Goal: Navigation & Orientation: Find specific page/section

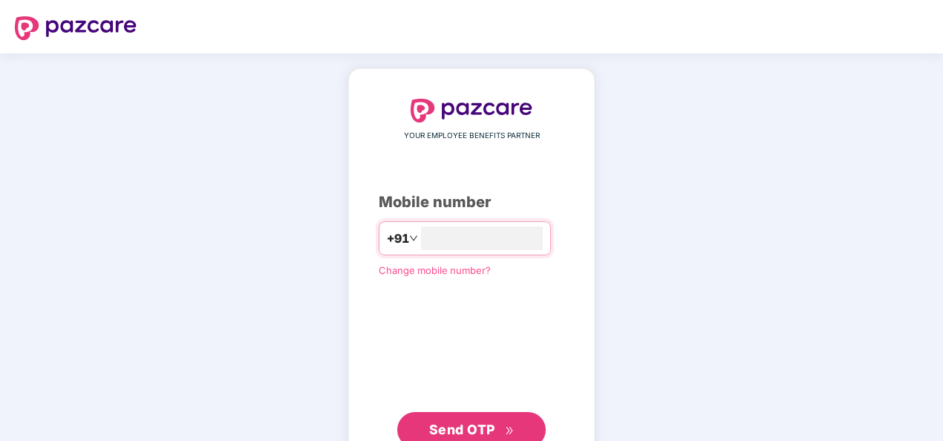
type input "**********"
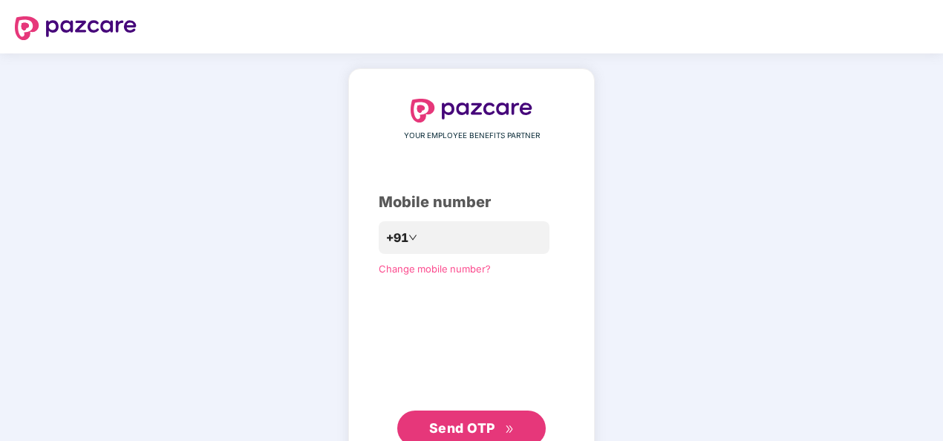
click at [466, 419] on span "Send OTP" at bounding box center [471, 428] width 85 height 21
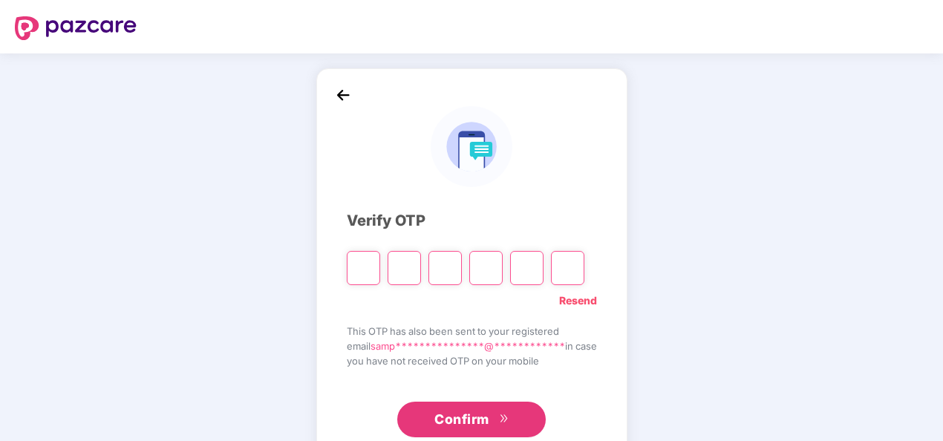
type input "*"
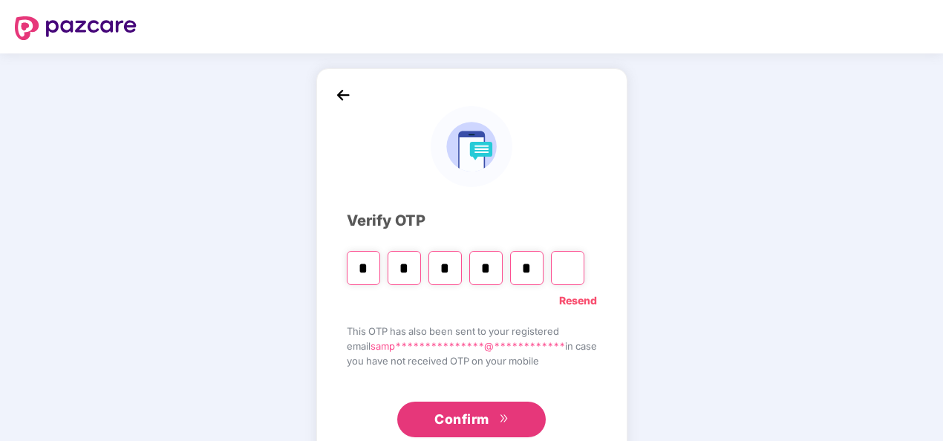
type input "*"
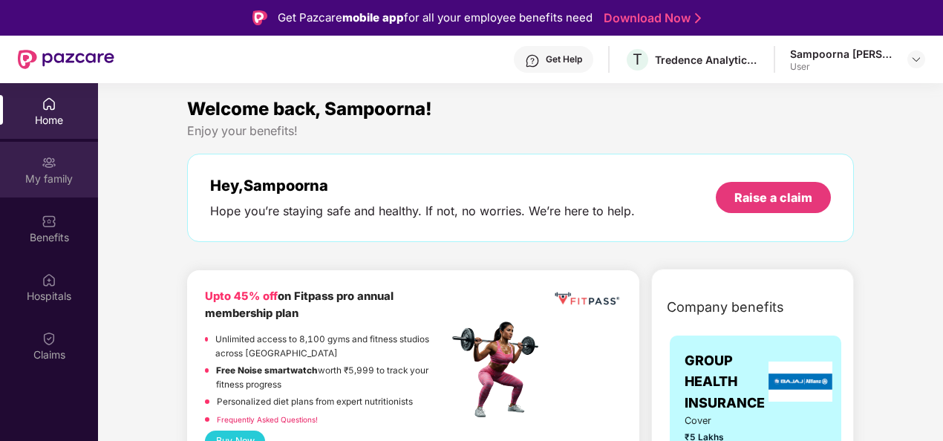
click at [52, 168] on img at bounding box center [49, 162] width 15 height 15
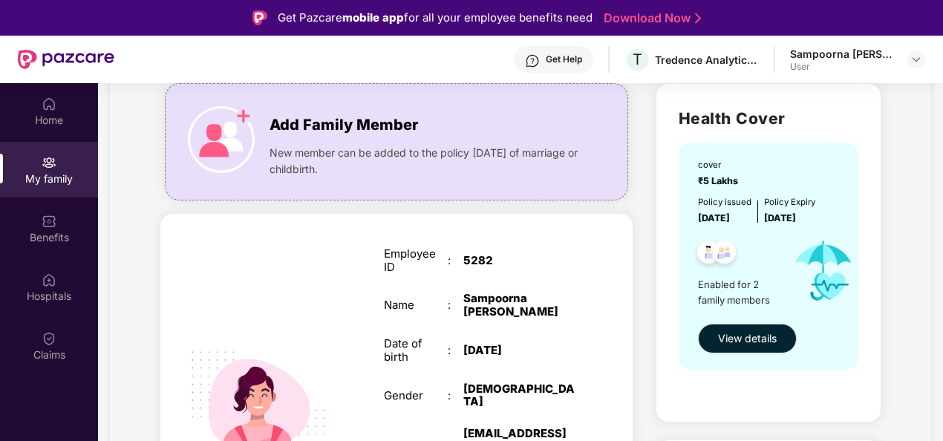
scroll to position [108, 0]
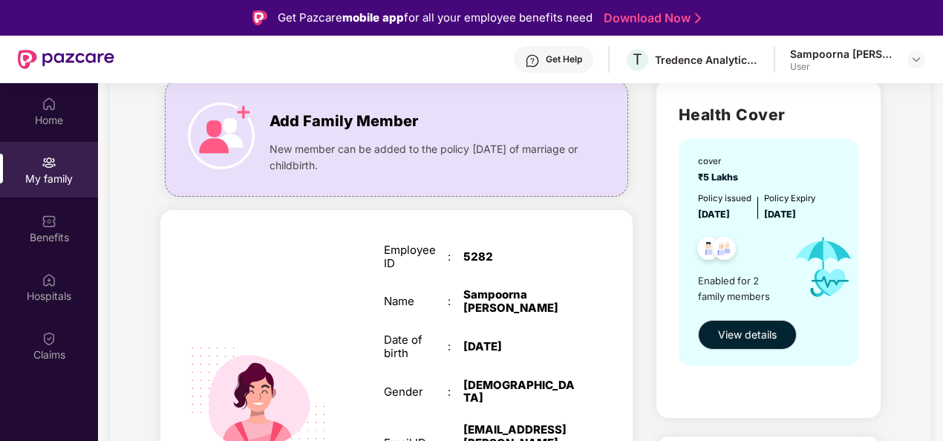
drag, startPoint x: 938, startPoint y: 157, endPoint x: 941, endPoint y: 150, distance: 8.3
click at [941, 150] on div "Home My family Benefits Hospitals Claims My family Add Family Member New member…" at bounding box center [471, 303] width 943 height 441
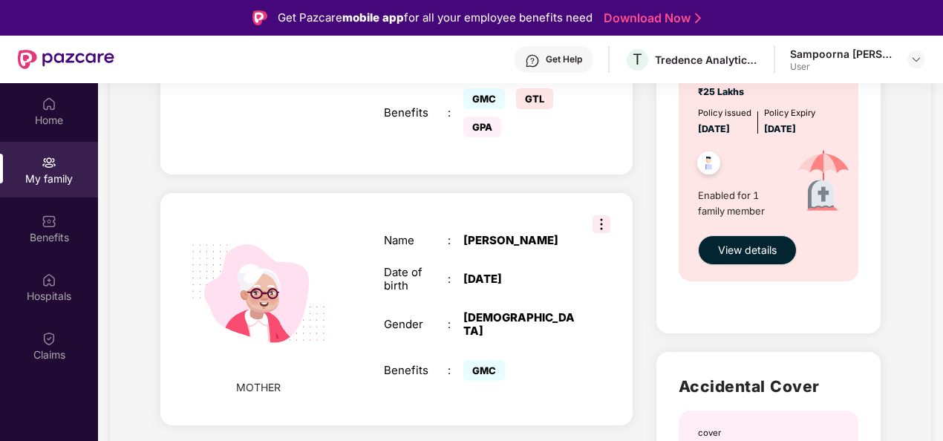
scroll to position [560, 0]
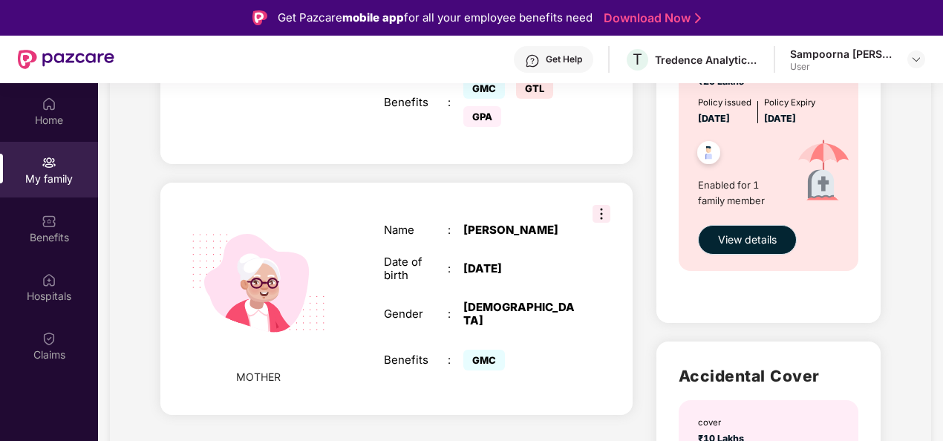
click at [725, 235] on span "View details" at bounding box center [747, 240] width 59 height 16
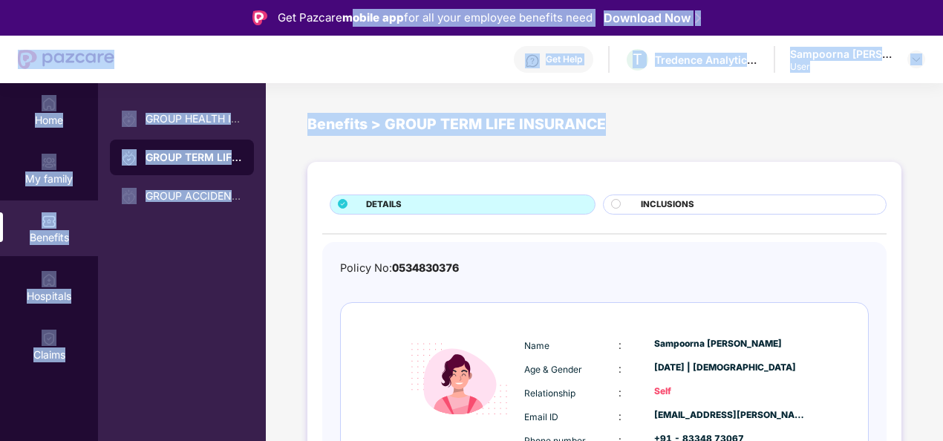
drag, startPoint x: 927, startPoint y: 129, endPoint x: 246, endPoint y: 15, distance: 690.4
click at [246, 15] on div "Get Pazcare mobile app for all your employee benefits need Download Now Get Hel…" at bounding box center [471, 262] width 943 height 524
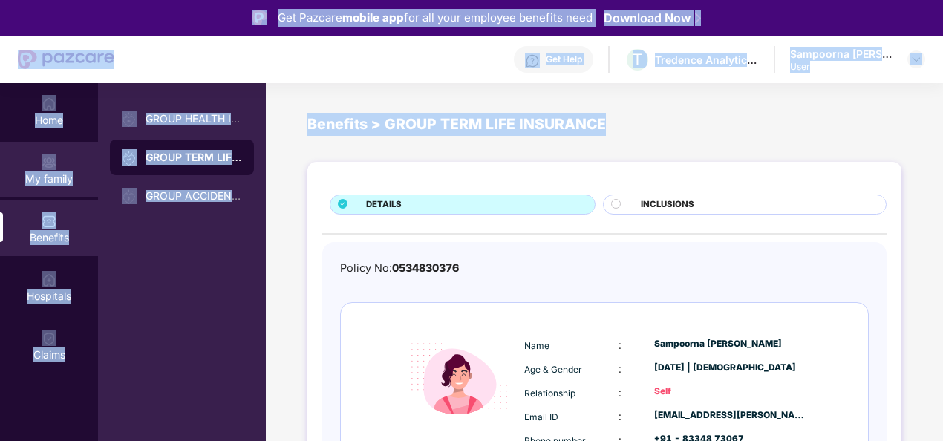
click at [36, 165] on div "My family" at bounding box center [49, 170] width 98 height 56
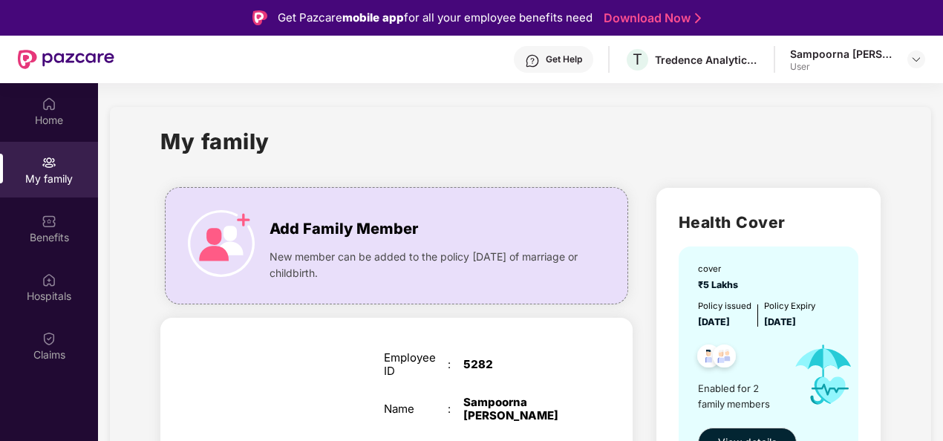
scroll to position [83, 0]
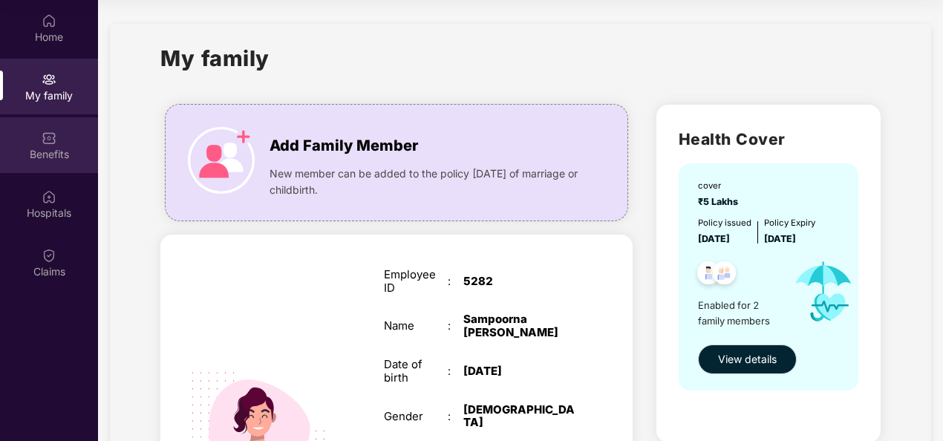
click at [45, 160] on div "Benefits" at bounding box center [49, 154] width 98 height 15
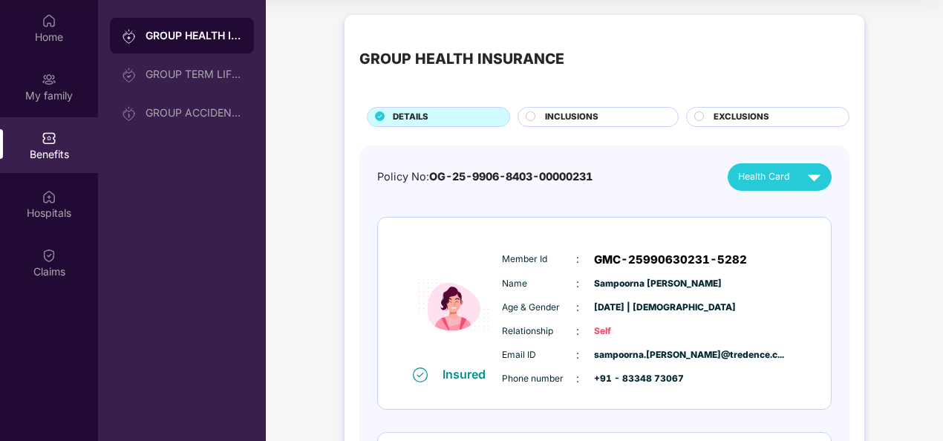
drag, startPoint x: 940, startPoint y: 138, endPoint x: 942, endPoint y: 156, distance: 18.0
click at [942, 156] on div "Home My family Benefits Hospitals Claims GROUP HEALTH INSURANCE GROUP TERM LIFE…" at bounding box center [471, 220] width 943 height 441
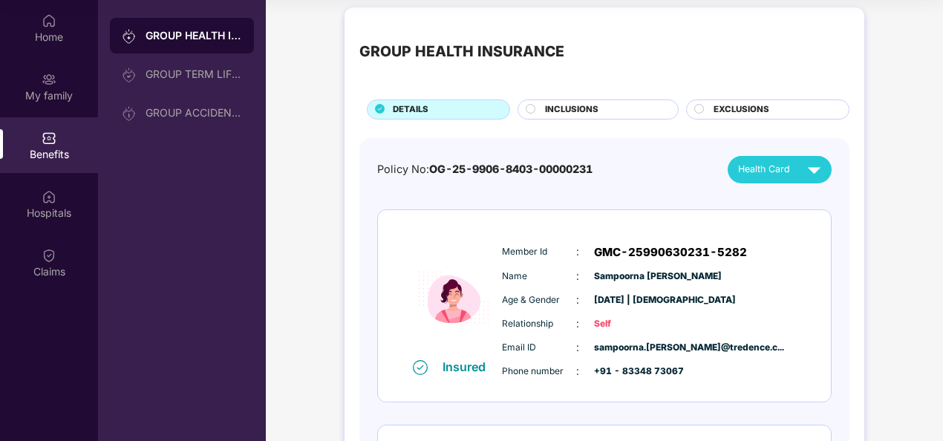
scroll to position [11, 0]
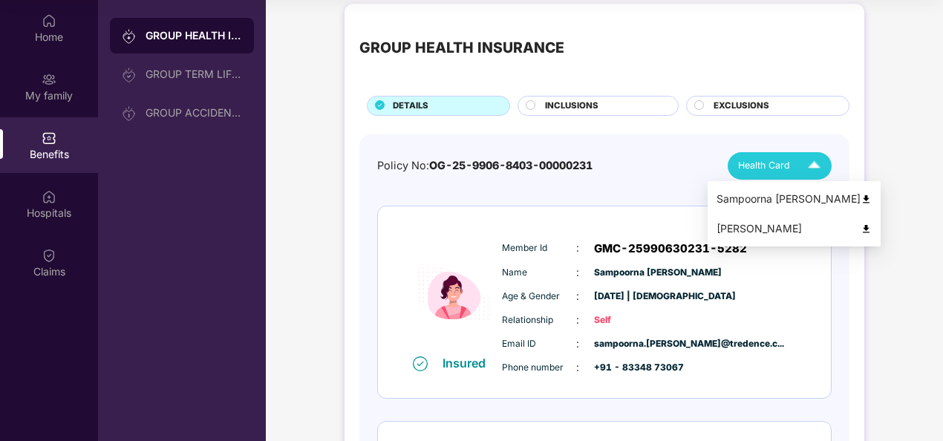
click at [802, 163] on img at bounding box center [814, 166] width 26 height 26
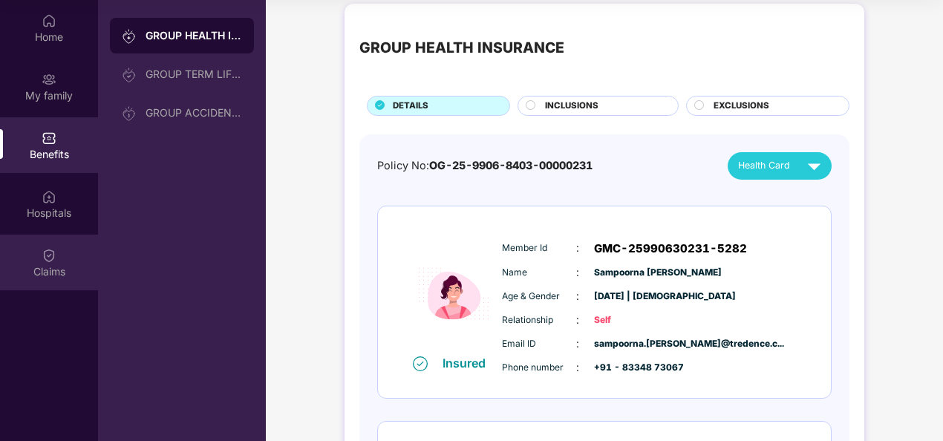
click at [37, 272] on div "Claims" at bounding box center [49, 271] width 98 height 15
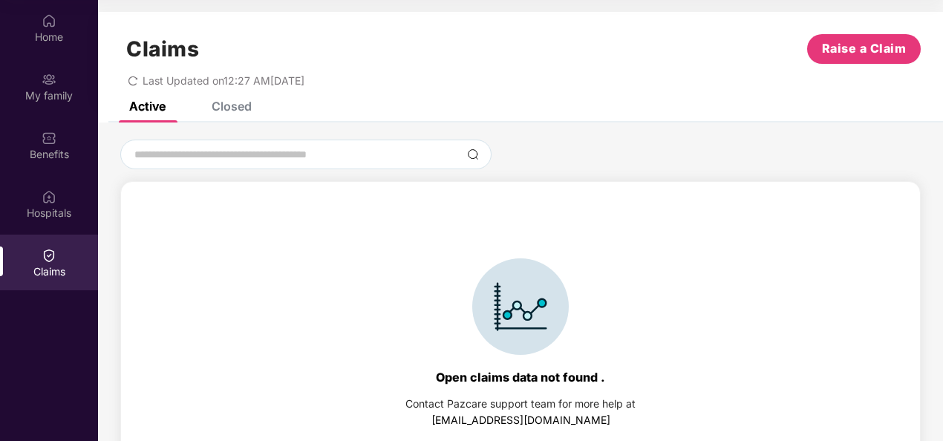
click at [224, 105] on div "Closed" at bounding box center [232, 106] width 40 height 15
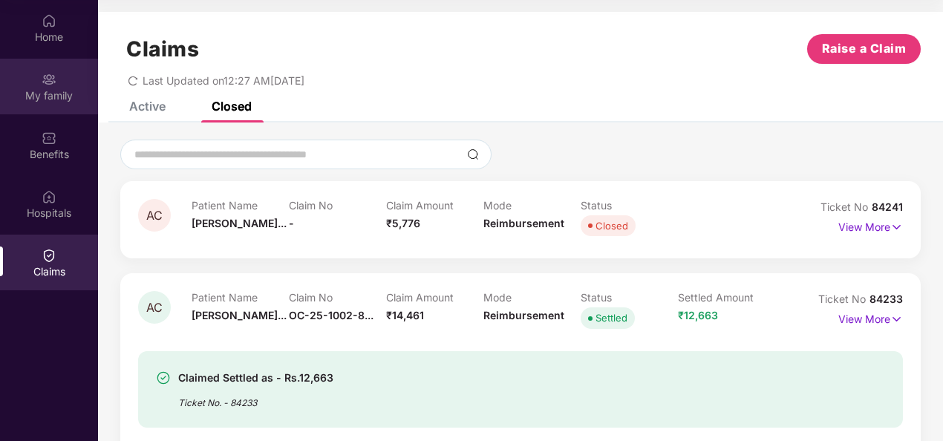
click at [58, 91] on div "My family" at bounding box center [49, 95] width 98 height 15
